Goal: Find specific fact: Find specific fact

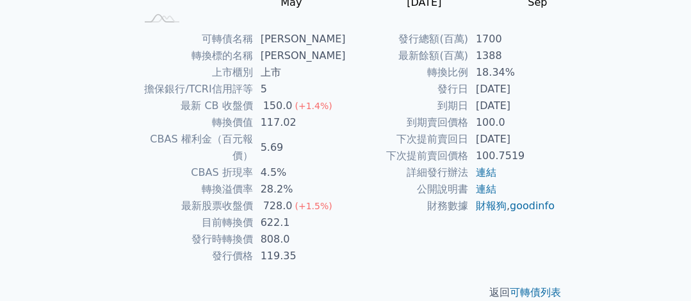
scroll to position [293, 0]
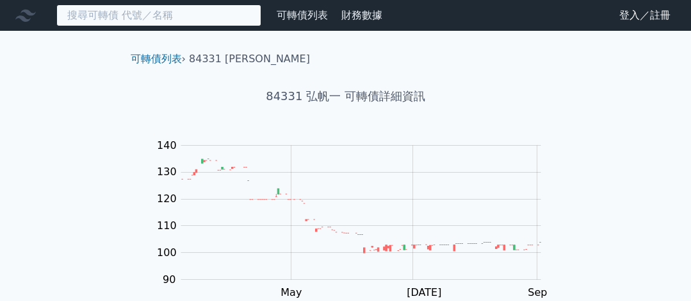
click at [208, 15] on input at bounding box center [158, 15] width 205 height 22
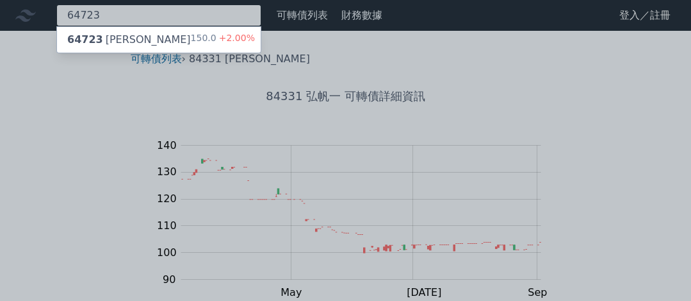
type input "64723"
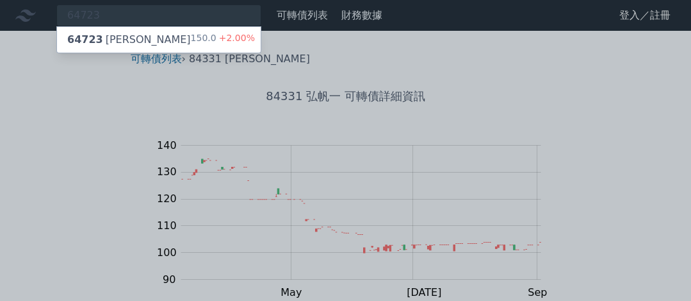
click at [199, 38] on div "150.0 +2.00%" at bounding box center [223, 39] width 64 height 15
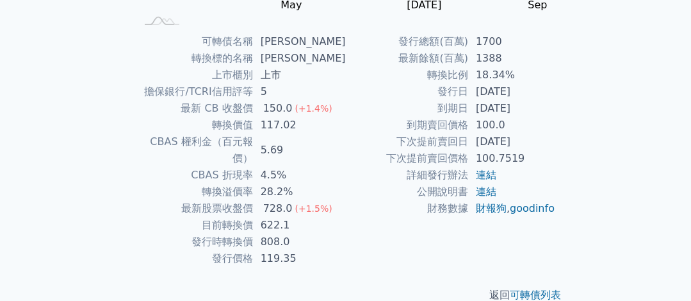
scroll to position [293, 0]
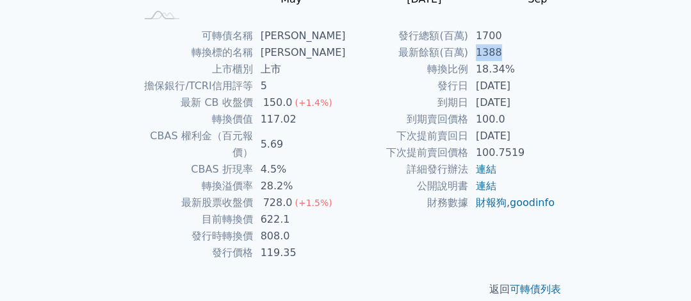
drag, startPoint x: 477, startPoint y: 47, endPoint x: 502, endPoint y: 56, distance: 26.6
click at [502, 56] on td "1388" at bounding box center [512, 52] width 88 height 17
